Goal: Communication & Community: Answer question/provide support

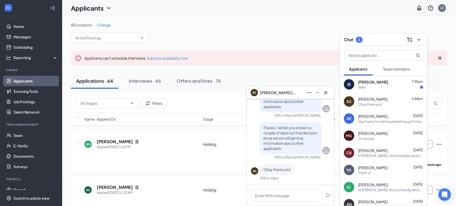
click at [368, 86] on div "Hello" at bounding box center [390, 87] width 65 height 4
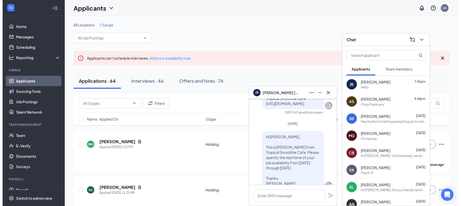
scroll to position [-67, 0]
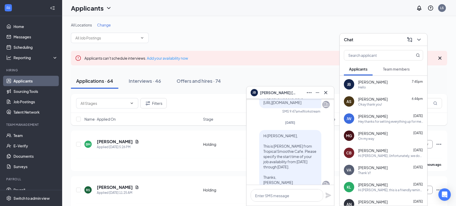
click at [392, 70] on span "Team members" at bounding box center [396, 69] width 27 height 5
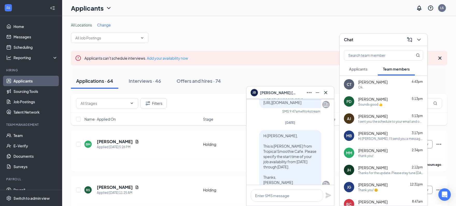
click at [382, 121] on div "I sent you the schedule to your email and on the Cover app. Please let me know …" at bounding box center [390, 121] width 65 height 4
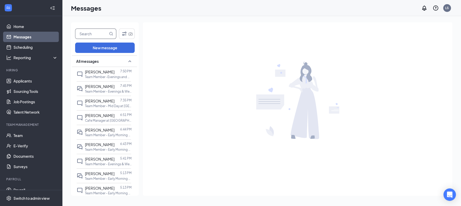
click at [85, 34] on input "text" at bounding box center [91, 34] width 33 height 10
type input "paul"
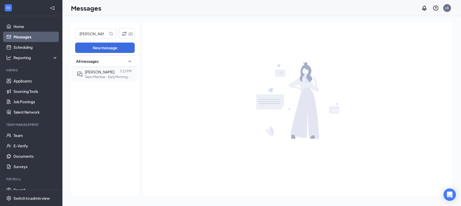
click at [98, 74] on div "[PERSON_NAME]" at bounding box center [100, 72] width 30 height 6
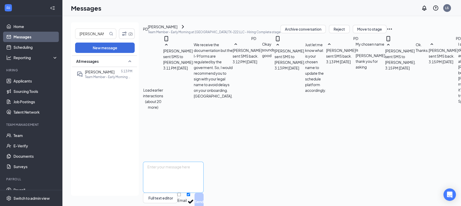
scroll to position [217, 0]
click at [204, 161] on textarea at bounding box center [173, 176] width 61 height 31
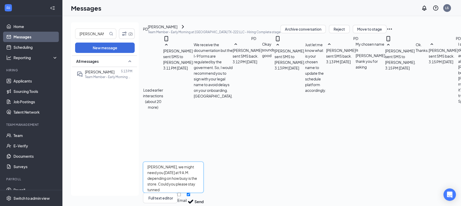
click at [204, 161] on textarea "Paul, we might need you tomorrow at 9 A.M. depending on how busy is the store. …" at bounding box center [173, 176] width 61 height 31
type textarea "Paul, we might need you tomorrow at 9 A.M. depending on how busy is the store. …"
click at [195, 192] on button "Send" at bounding box center [199, 201] width 9 height 18
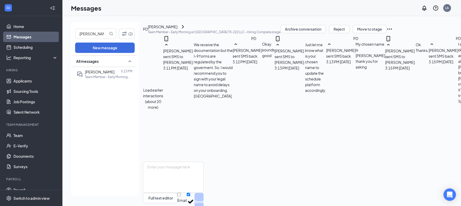
scroll to position [250, 0]
click at [90, 37] on input "paul" at bounding box center [91, 34] width 33 height 10
type input "JAN"
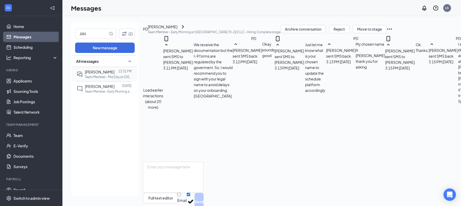
click at [104, 74] on span "[PERSON_NAME]" at bounding box center [100, 71] width 30 height 5
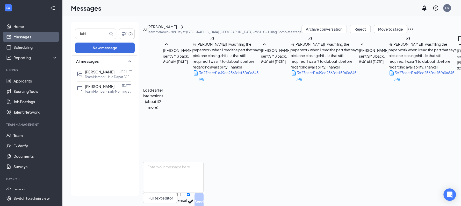
scroll to position [180, 0]
click at [199, 161] on textarea at bounding box center [173, 176] width 61 height 31
drag, startPoint x: 215, startPoint y: 79, endPoint x: 287, endPoint y: 78, distance: 71.5
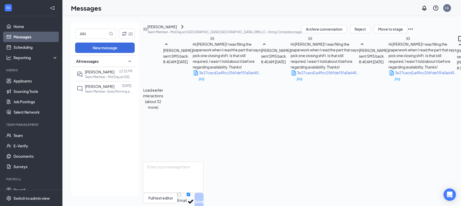
copy span "don't drive at night due to my bad eyesight"
click at [181, 164] on textarea at bounding box center [173, 176] width 61 height 31
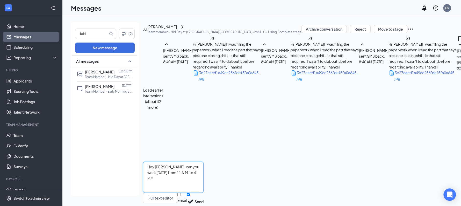
type textarea "Hey Janett, can you work tomorrow from 11 A.M. to 4 P.M"
click at [94, 36] on input "JAN" at bounding box center [91, 34] width 33 height 10
type input "J"
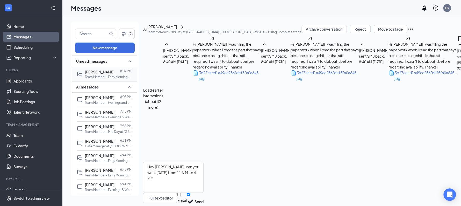
click at [114, 74] on div at bounding box center [117, 72] width 6 height 6
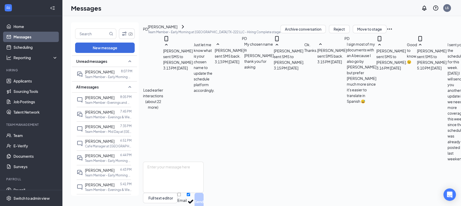
scroll to position [217, 0]
click at [197, 161] on textarea at bounding box center [173, 176] width 61 height 31
type textarea "Good. Have a good night."
click at [195, 192] on button "Send" at bounding box center [199, 201] width 9 height 18
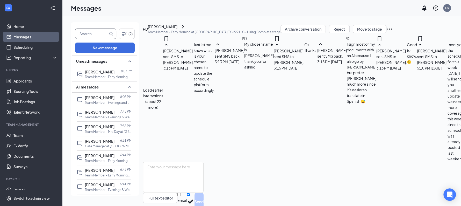
click at [91, 32] on input "text" at bounding box center [91, 34] width 33 height 10
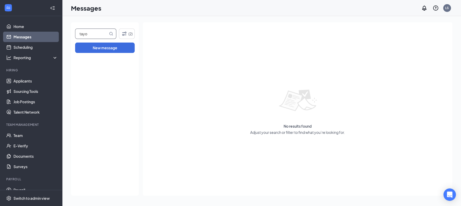
type input "tayo"
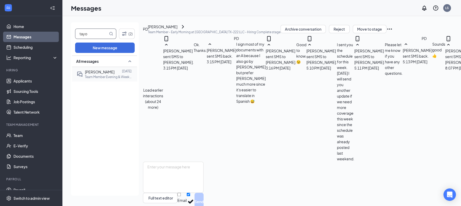
scroll to position [217, 0]
click at [104, 76] on p "Team Member Evening & Weekends at [GEOGRAPHIC_DATA] TX-222 LLC" at bounding box center [108, 77] width 47 height 4
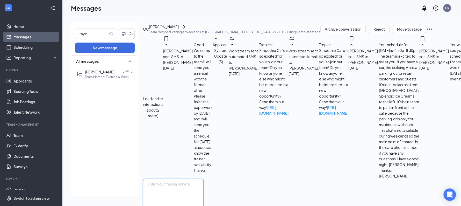
scroll to position [210, 0]
click at [204, 178] on textarea at bounding box center [173, 193] width 61 height 31
type textarea "."
drag, startPoint x: 337, startPoint y: 159, endPoint x: 362, endPoint y: 153, distance: 25.8
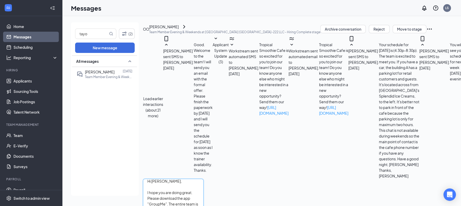
click at [204, 178] on textarea "Hi Tayo, I hope you are doing great. Please download the app "GroupMe". The ent…" at bounding box center [173, 193] width 61 height 31
type textarea "Hi Tayo, I hope you are doing great. Please download the app "GroupMe". The ent…"
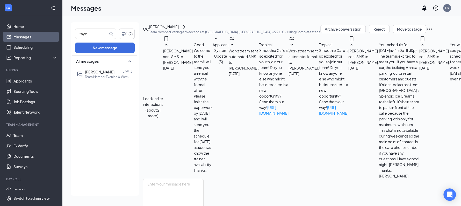
scroll to position [0, 0]
click at [86, 33] on input "tayo" at bounding box center [91, 34] width 33 height 10
click at [114, 73] on div at bounding box center [117, 72] width 6 height 6
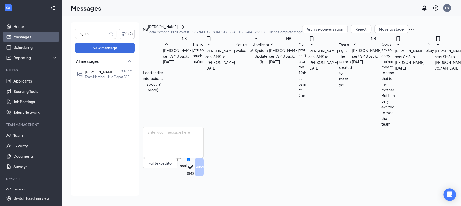
click at [163, 70] on button "Load earlier interactions (about 19 more)" at bounding box center [153, 81] width 20 height 23
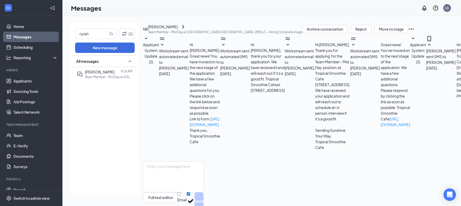
scroll to position [743, 0]
click at [94, 34] on input "nylah" at bounding box center [91, 34] width 33 height 10
type input "jan"
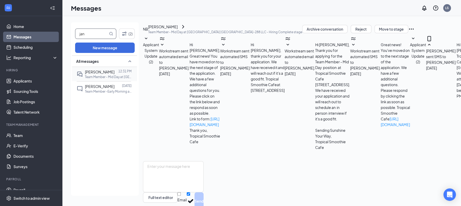
click at [104, 73] on span "[PERSON_NAME]" at bounding box center [100, 71] width 30 height 5
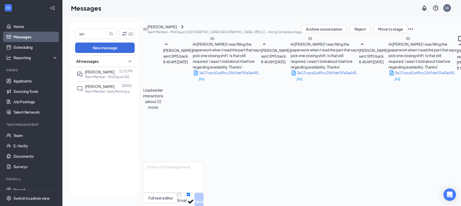
click at [163, 87] on button "Load earlier interactions (about 32 more)" at bounding box center [153, 98] width 20 height 23
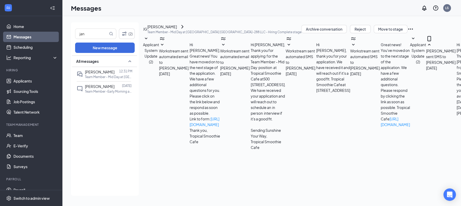
scroll to position [142, 0]
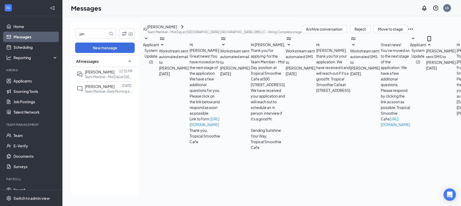
type textarea "Hi [PERSON_NAME]. Can you work [DATE] from 10 A.M to 2 P.M? This week we have a…"
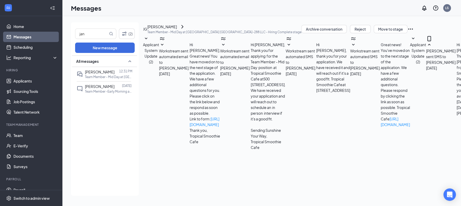
scroll to position [1099, 0]
drag, startPoint x: 324, startPoint y: 103, endPoint x: 332, endPoint y: 130, distance: 27.6
copy span "his week we have a promotion and the leaders will be busy getting ready for the…"
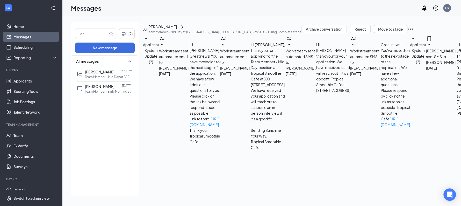
type textarea "."
type textarea "Please download the app "GroupMe". The entire team is connected through it. Thi…"
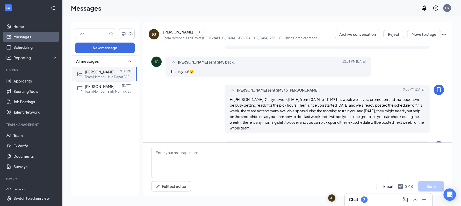
scroll to position [250, 0]
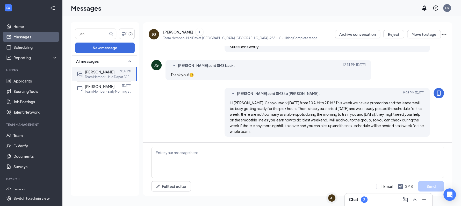
click at [381, 199] on div "Chat 2" at bounding box center [388, 199] width 79 height 8
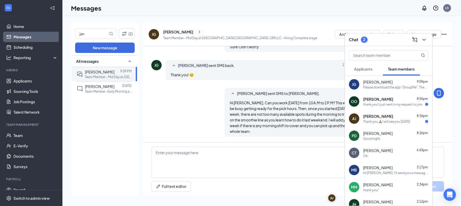
click at [405, 116] on div "Azucena Jiménez 8:36pm" at bounding box center [395, 115] width 65 height 5
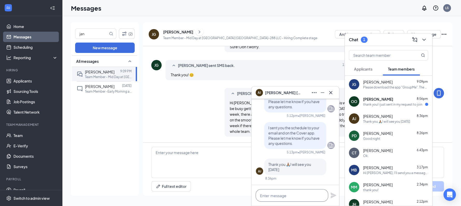
click at [300, 190] on textarea at bounding box center [292, 195] width 73 height 12
click at [378, 105] on div "thank you! i just sent in my request to join" at bounding box center [392, 104] width 59 height 4
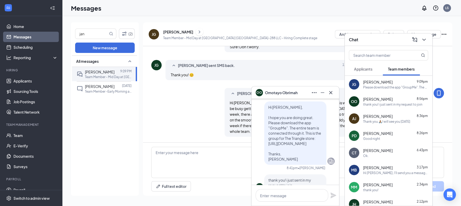
scroll to position [0, 0]
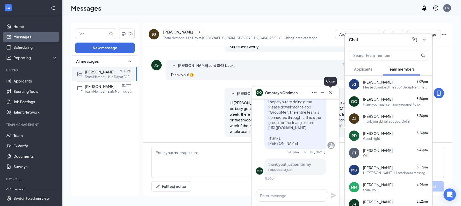
click at [331, 90] on icon "Cross" at bounding box center [331, 92] width 6 height 6
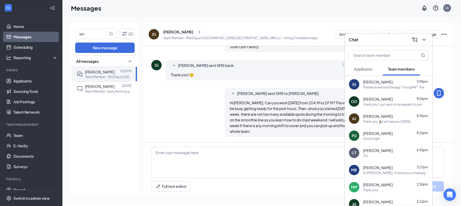
click at [374, 120] on div "Thank you 🙏🏽I will see you [DATE]" at bounding box center [386, 121] width 47 height 4
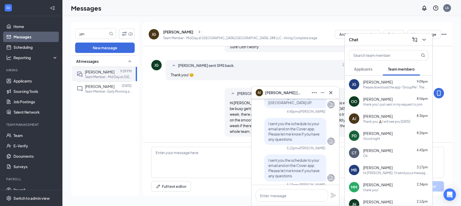
scroll to position [-34, 0]
click at [279, 191] on textarea at bounding box center [292, 195] width 73 height 12
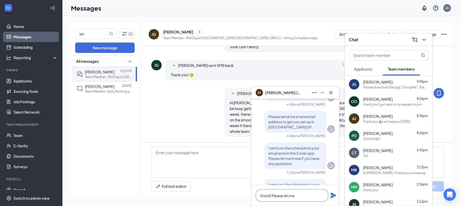
scroll to position [-57, 0]
drag, startPoint x: 277, startPoint y: 117, endPoint x: 285, endPoint y: 130, distance: 15.8
click at [285, 130] on div "Please send me a new email address to get you set up in [GEOGRAPHIC_DATA] UP." at bounding box center [295, 122] width 62 height 22
copy span "end me a new email address to get you set up in TSC UP."
click at [303, 194] on textarea "Good! Please let me" at bounding box center [292, 195] width 73 height 12
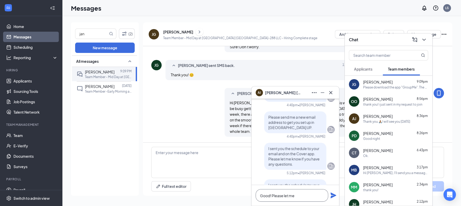
paste textarea "end me a new email address to get you set up in TSC UP."
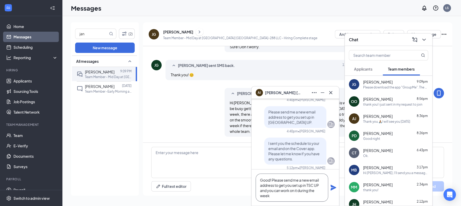
scroll to position [-72, 0]
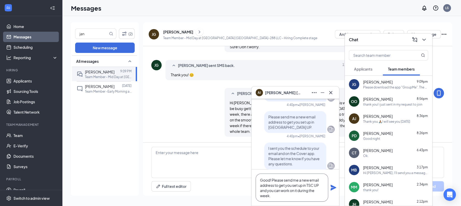
type textarea "Good! Please send me a new email address to get you set up in TSC UP and you ca…"
click at [330, 184] on button at bounding box center [333, 187] width 6 height 6
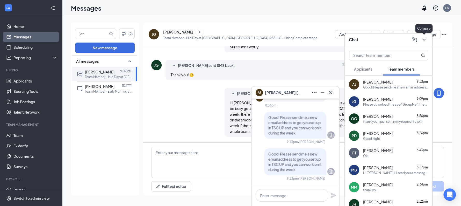
click at [426, 41] on icon "ChevronDown" at bounding box center [424, 40] width 6 height 6
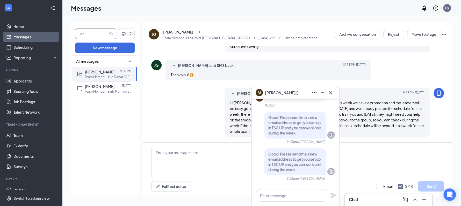
click at [97, 37] on input "jan" at bounding box center [91, 34] width 33 height 10
type input "j"
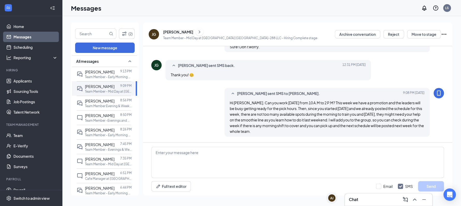
click at [267, 107] on span "Hi [PERSON_NAME]. Can you work [DATE] from 10 A.M to 2 P.M? This week we have a…" at bounding box center [327, 116] width 194 height 33
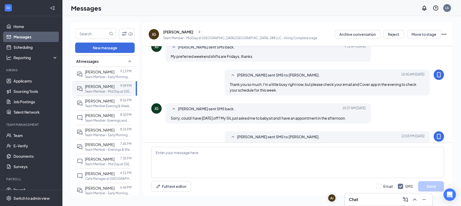
scroll to position [300, 0]
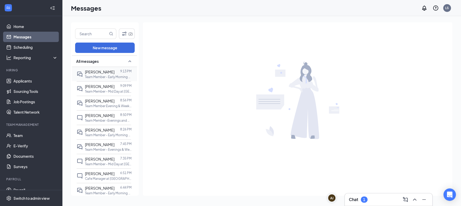
click at [110, 75] on p "Team Member - Early Morning at [GEOGRAPHIC_DATA] [GEOGRAPHIC_DATA]-222 LLC" at bounding box center [108, 77] width 47 height 4
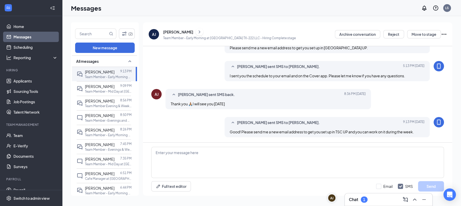
scroll to position [198, 0]
click at [368, 198] on div "Chat 1" at bounding box center [388, 199] width 79 height 8
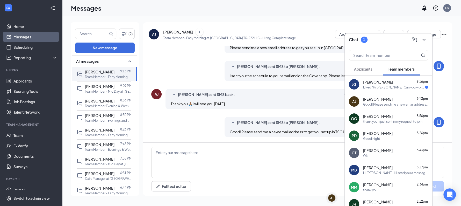
click at [378, 89] on div "Liked “Hi [PERSON_NAME]. Can you work [DATE] from 10 A.M to 2 P.M? This week we…" at bounding box center [394, 87] width 62 height 4
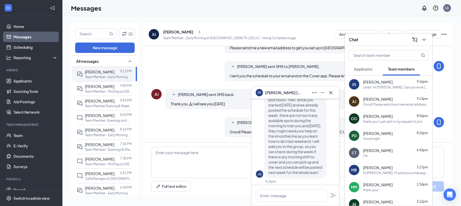
scroll to position [0, 0]
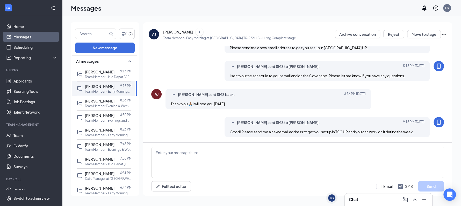
scroll to position [198, 0]
click at [199, 34] on icon "ChevronRight" at bounding box center [199, 32] width 5 height 6
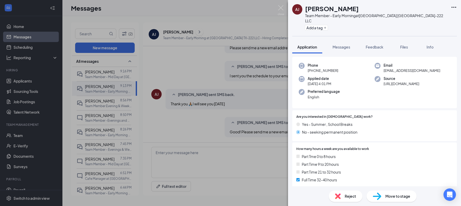
scroll to position [18, 0]
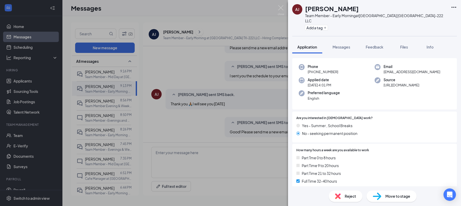
click at [205, 93] on div "[PERSON_NAME] [PERSON_NAME] Team Member - Early Morning at [GEOGRAPHIC_DATA] TX…" at bounding box center [230, 103] width 461 height 206
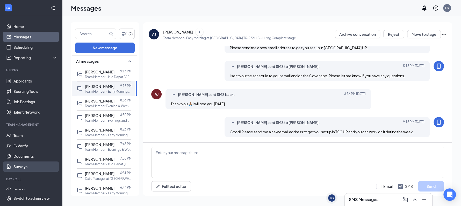
scroll to position [17, 0]
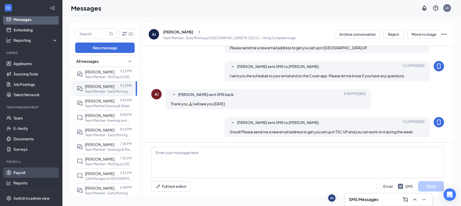
click at [33, 171] on link "Payroll" at bounding box center [35, 172] width 44 height 10
